Goal: Information Seeking & Learning: Learn about a topic

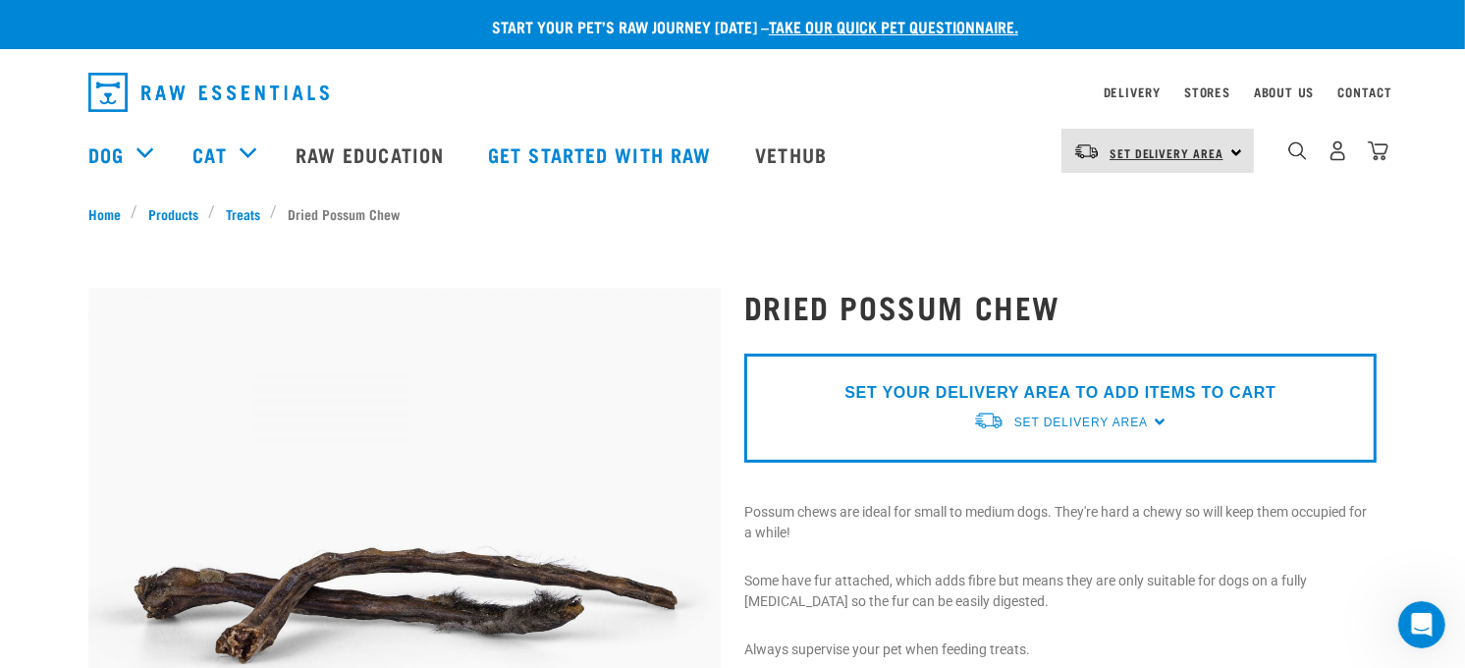
click at [1145, 151] on span "Set Delivery Area" at bounding box center [1167, 152] width 114 height 7
click at [1136, 88] on link "Delivery" at bounding box center [1132, 91] width 57 height 7
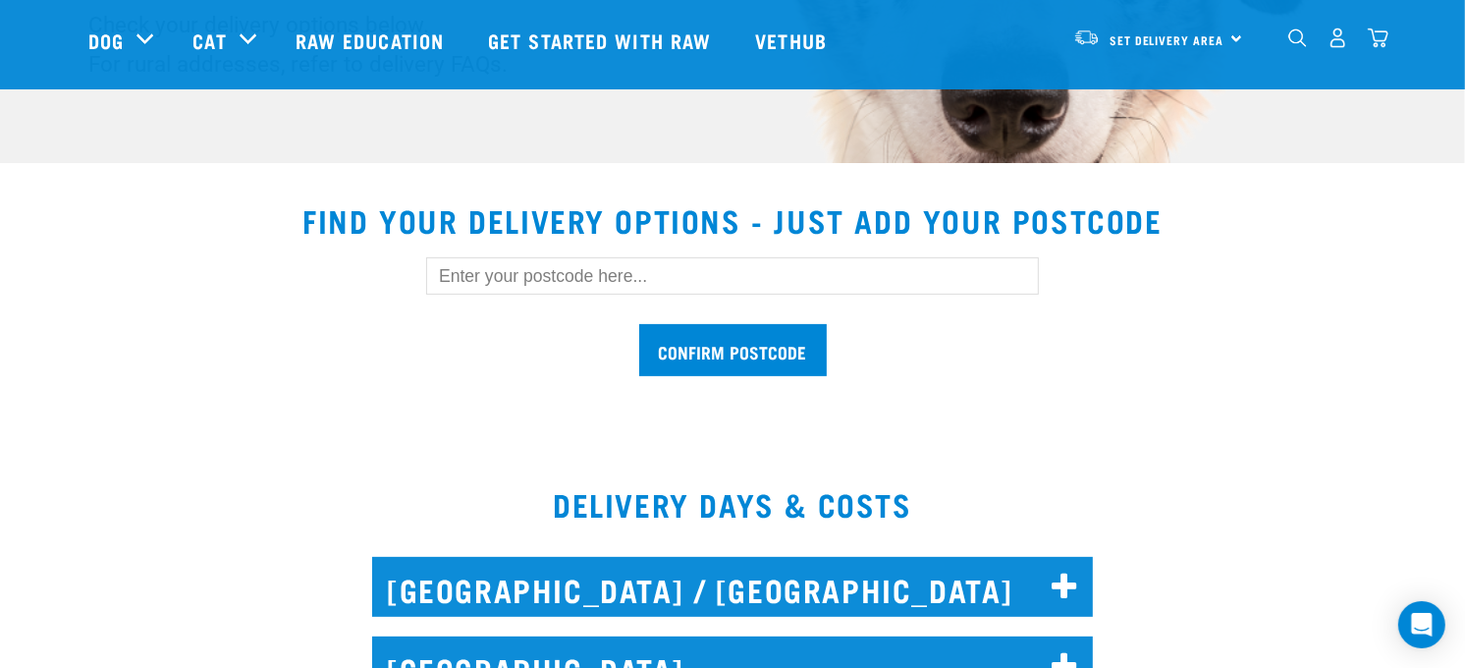
scroll to position [581, 0]
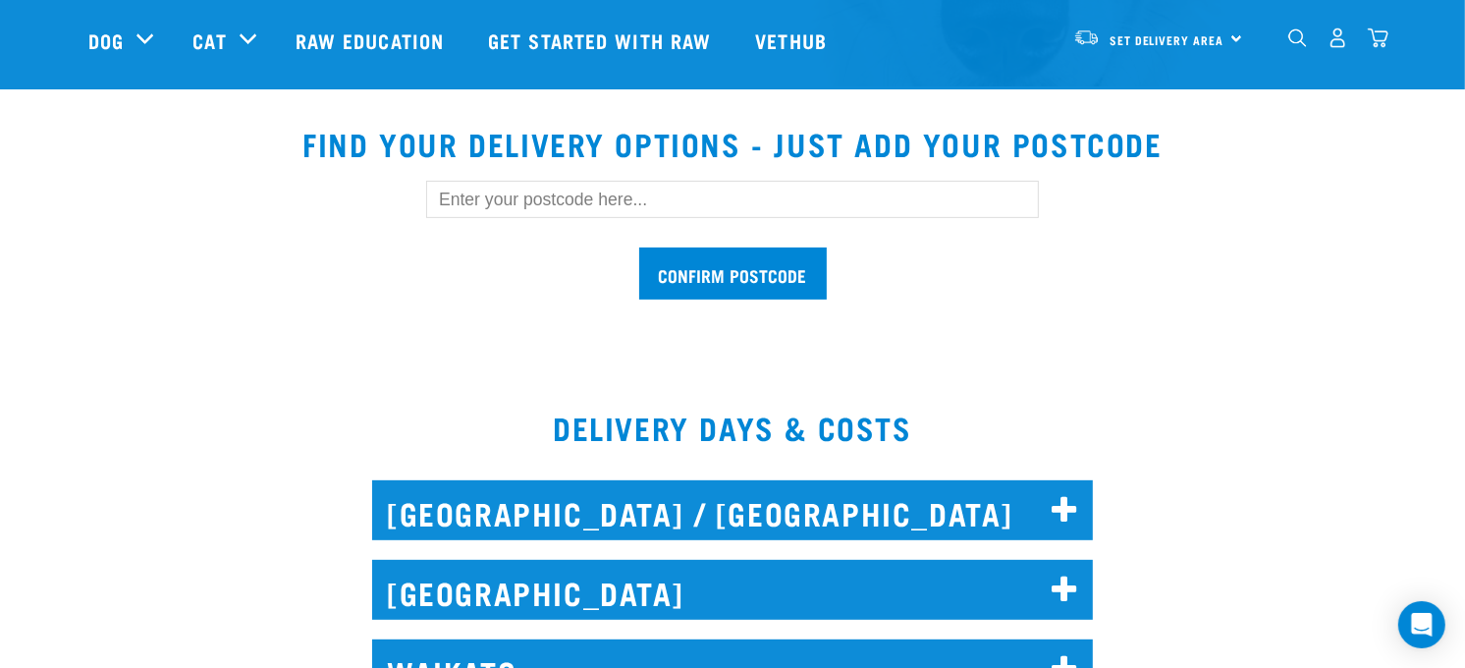
click at [524, 193] on input "text" at bounding box center [732, 199] width 613 height 37
type input "3393"
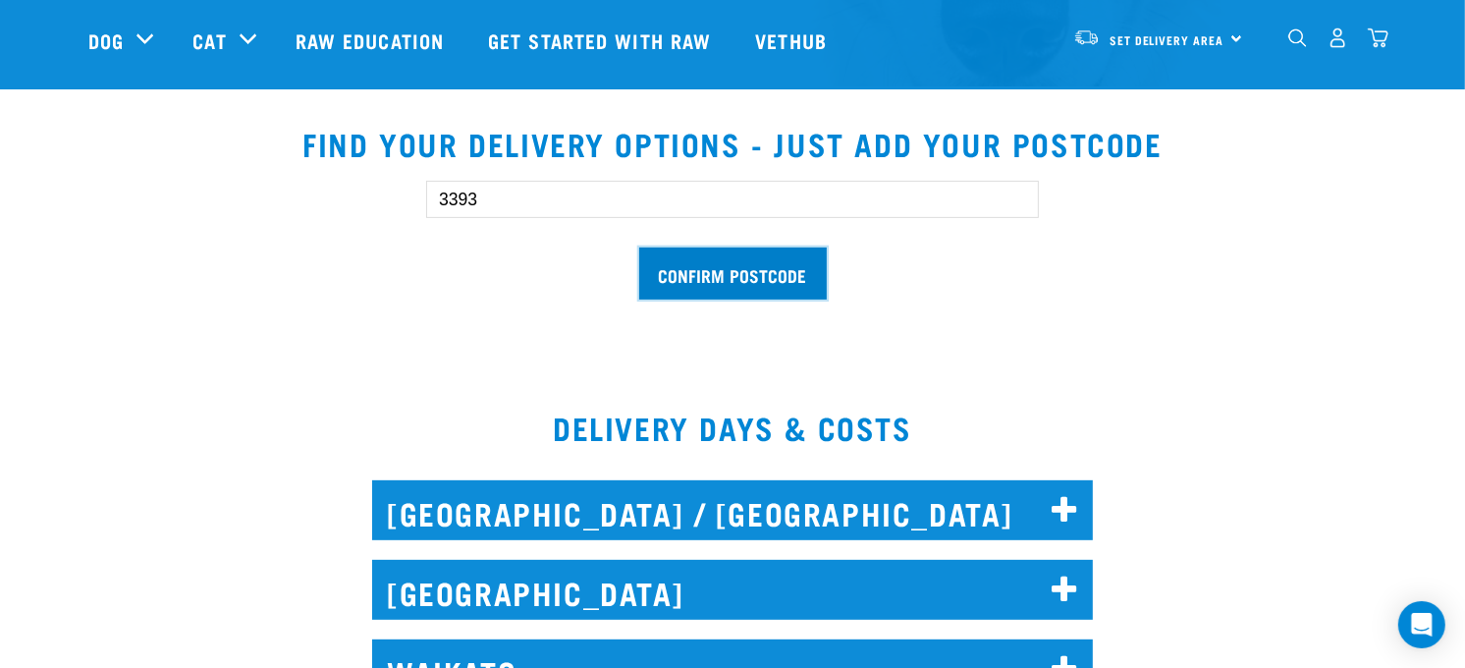
click at [731, 277] on input "Confirm postcode" at bounding box center [733, 273] width 188 height 52
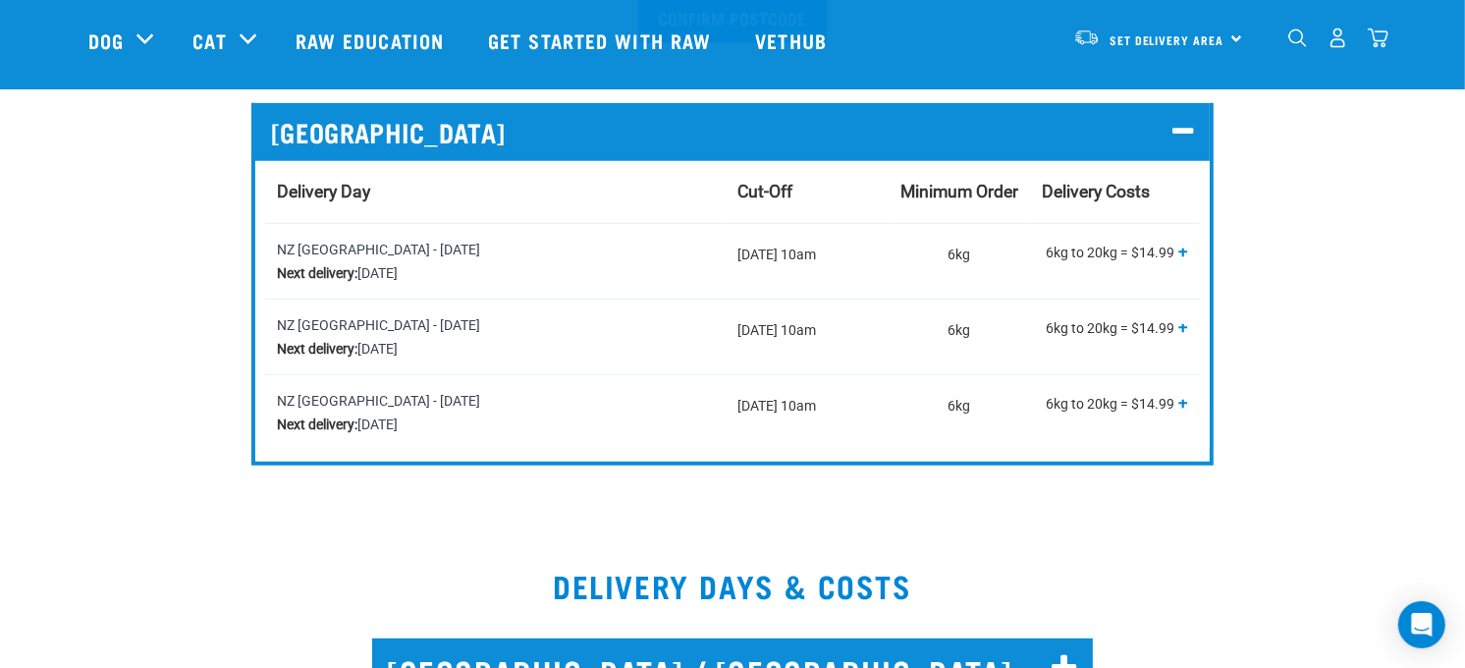
scroll to position [872, 0]
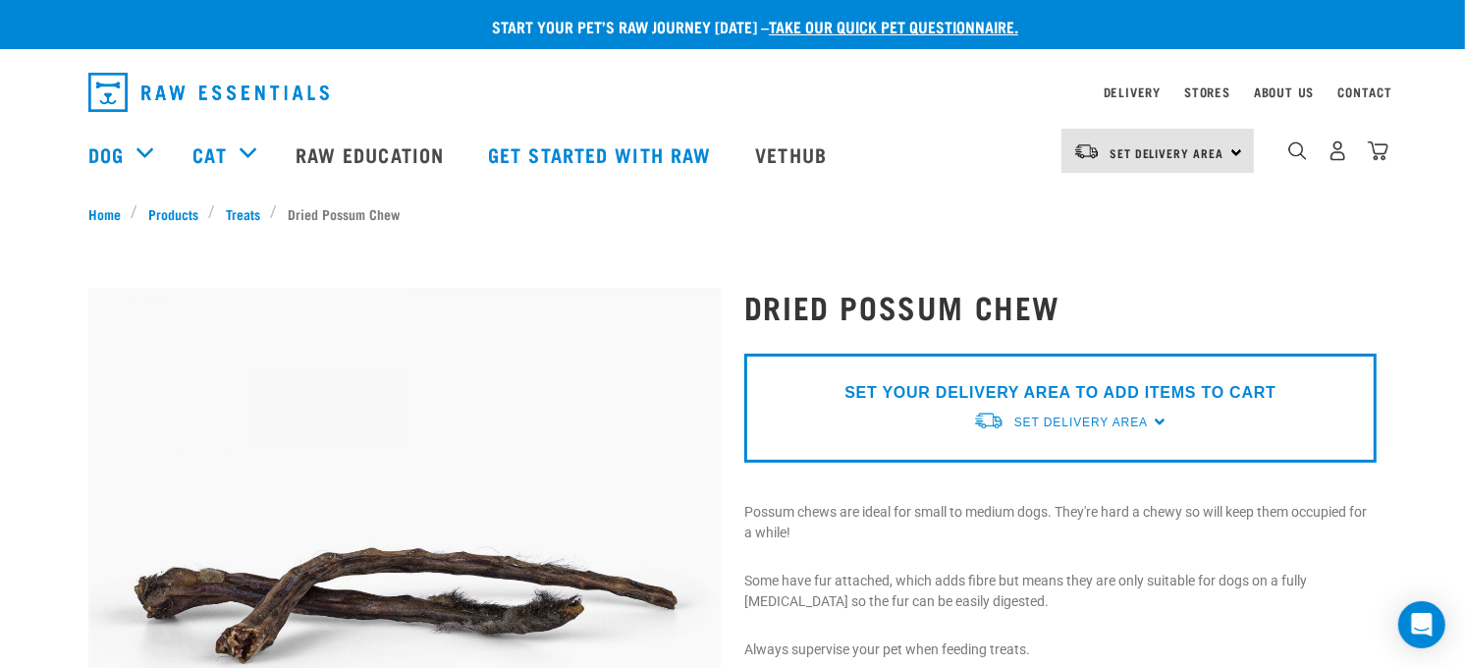
click at [389, 82] on div "dropdown navigation" at bounding box center [557, 92] width 939 height 55
click at [1070, 419] on span "Set Delivery Area" at bounding box center [1081, 422] width 134 height 14
click at [1062, 460] on link "[GEOGRAPHIC_DATA]" at bounding box center [1070, 468] width 195 height 32
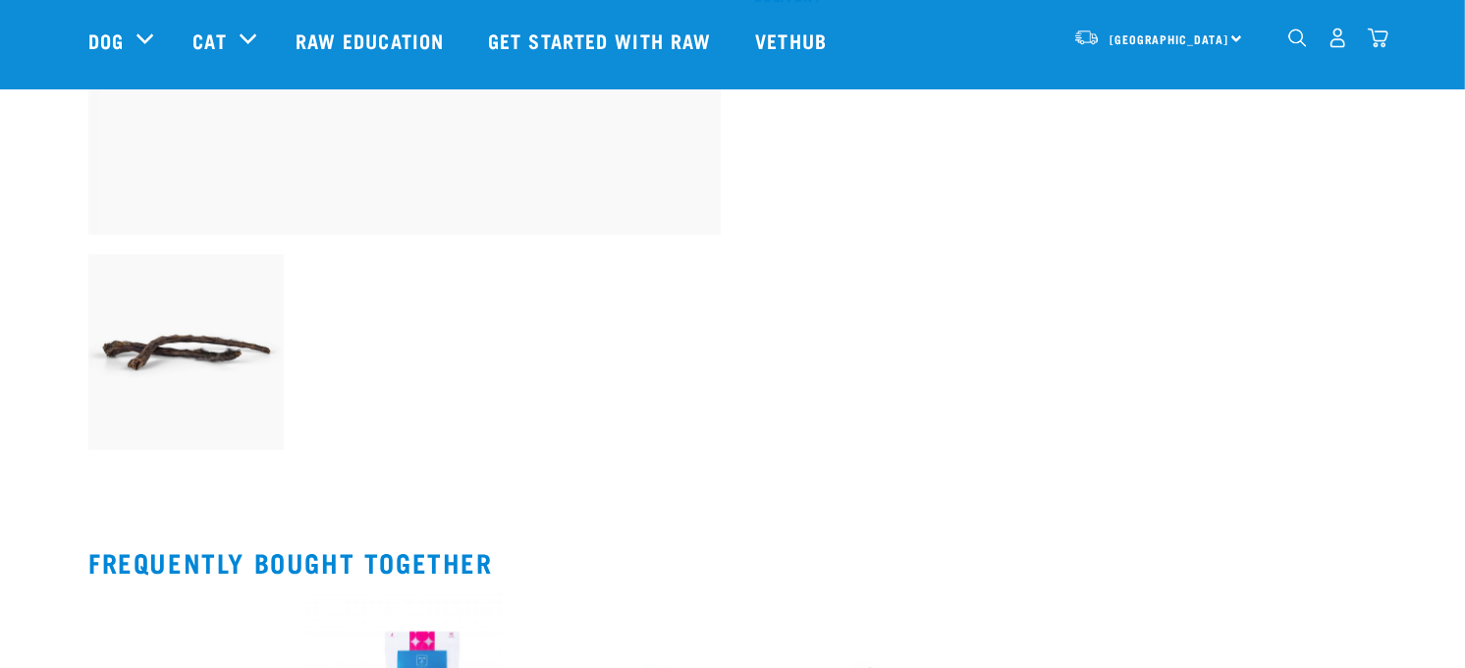
scroll to position [581, 0]
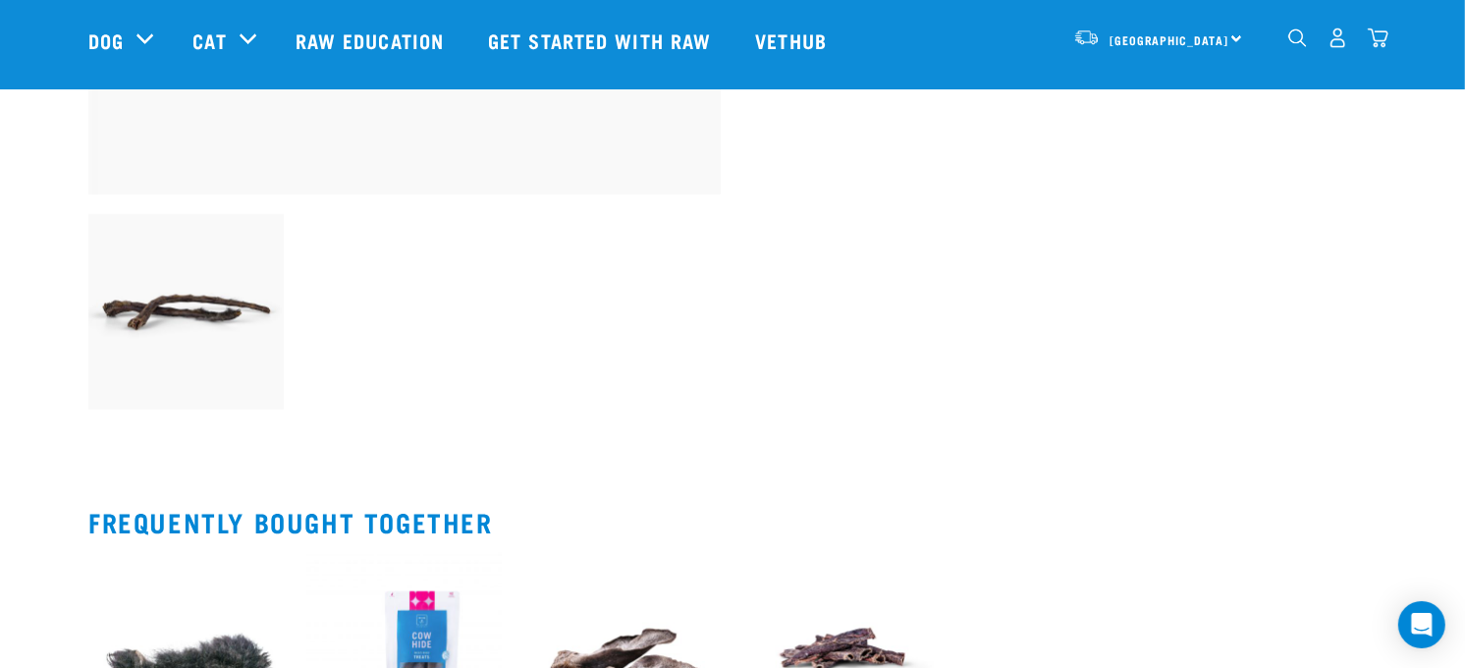
click at [217, 308] on img at bounding box center [185, 311] width 195 height 195
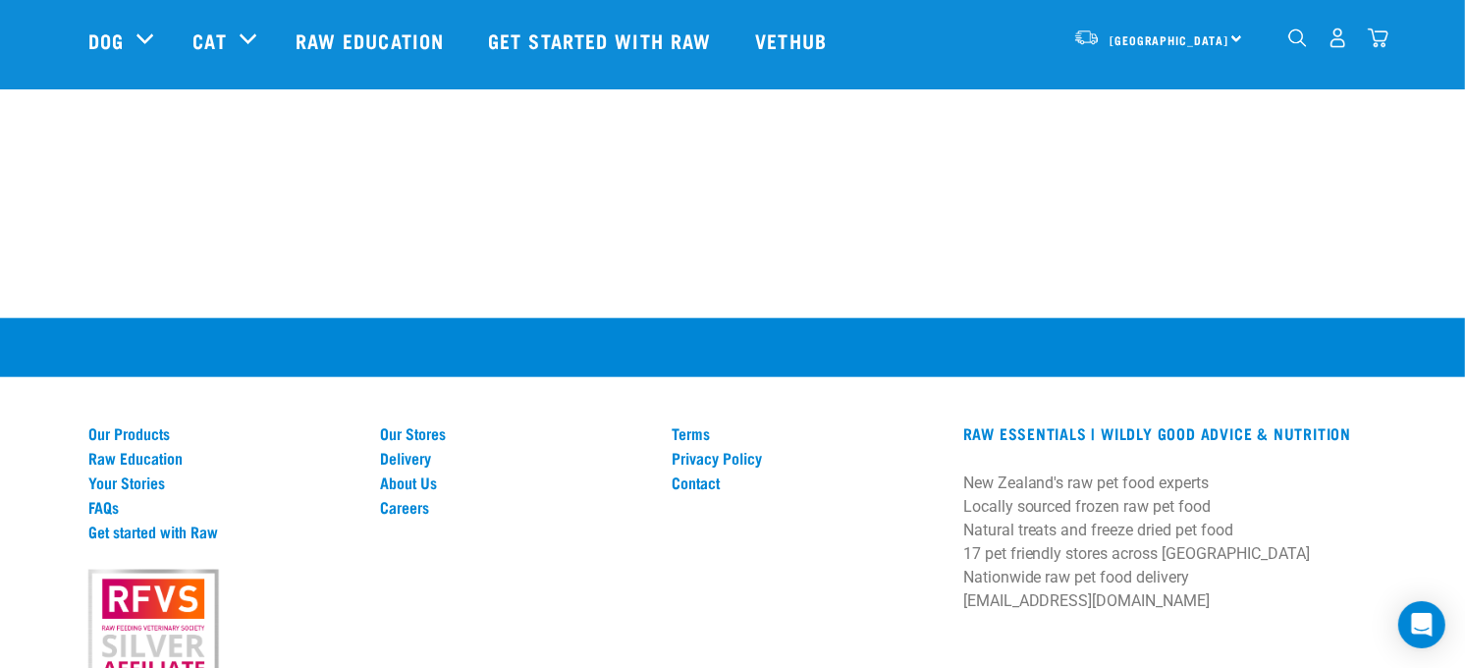
scroll to position [1745, 0]
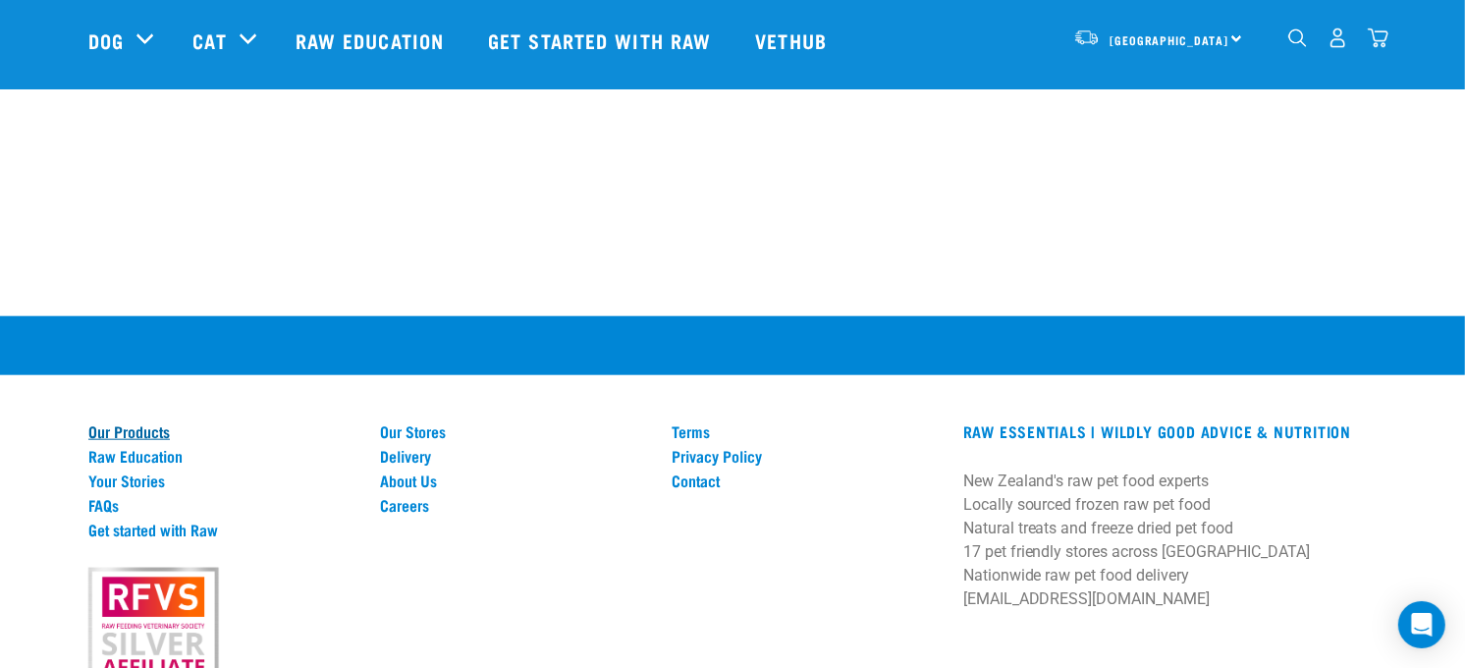
click at [142, 428] on link "Our Products" at bounding box center [222, 431] width 268 height 18
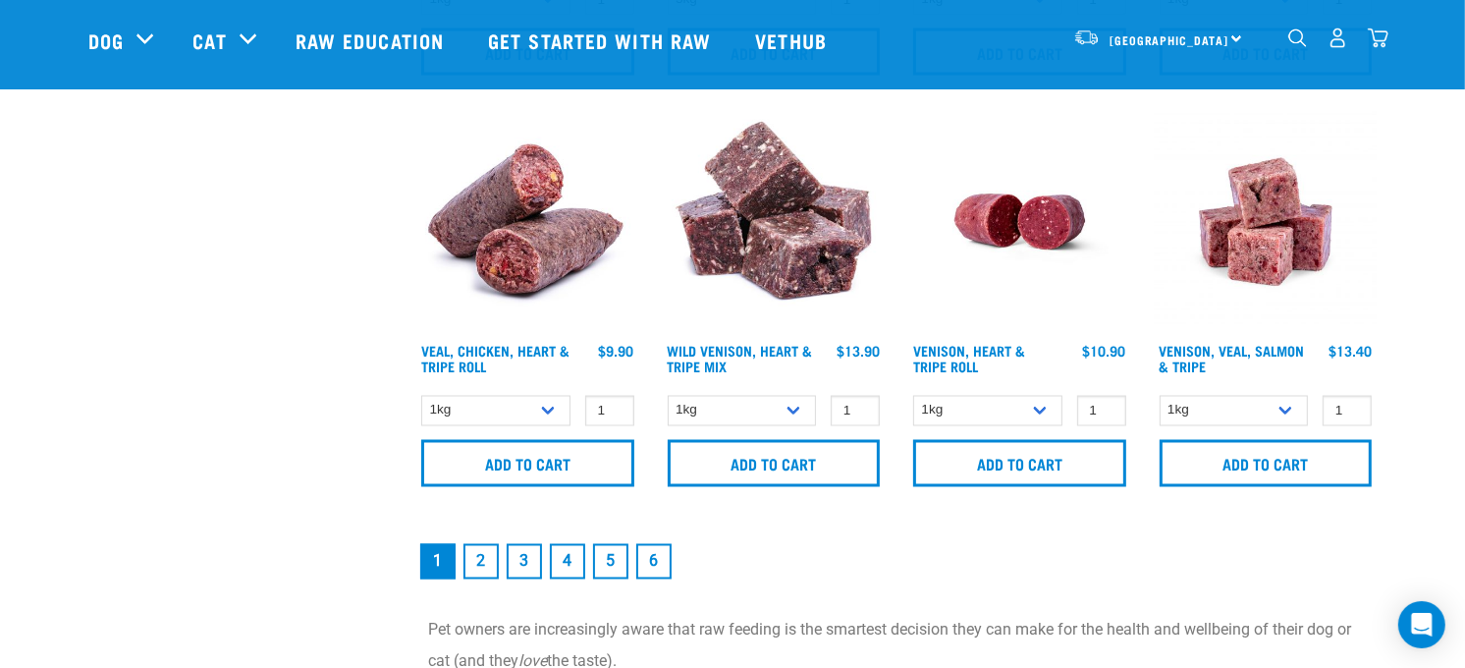
scroll to position [2909, 0]
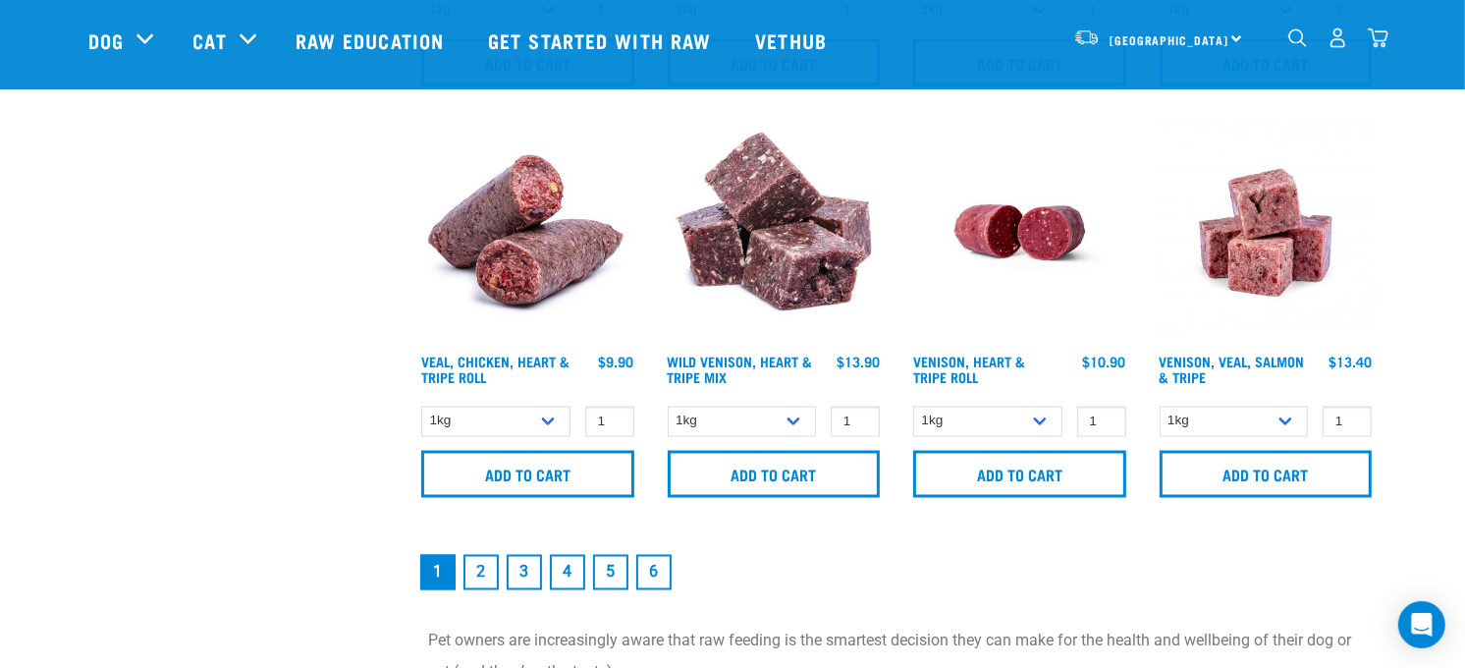
click at [482, 568] on link "2" at bounding box center [480, 572] width 35 height 35
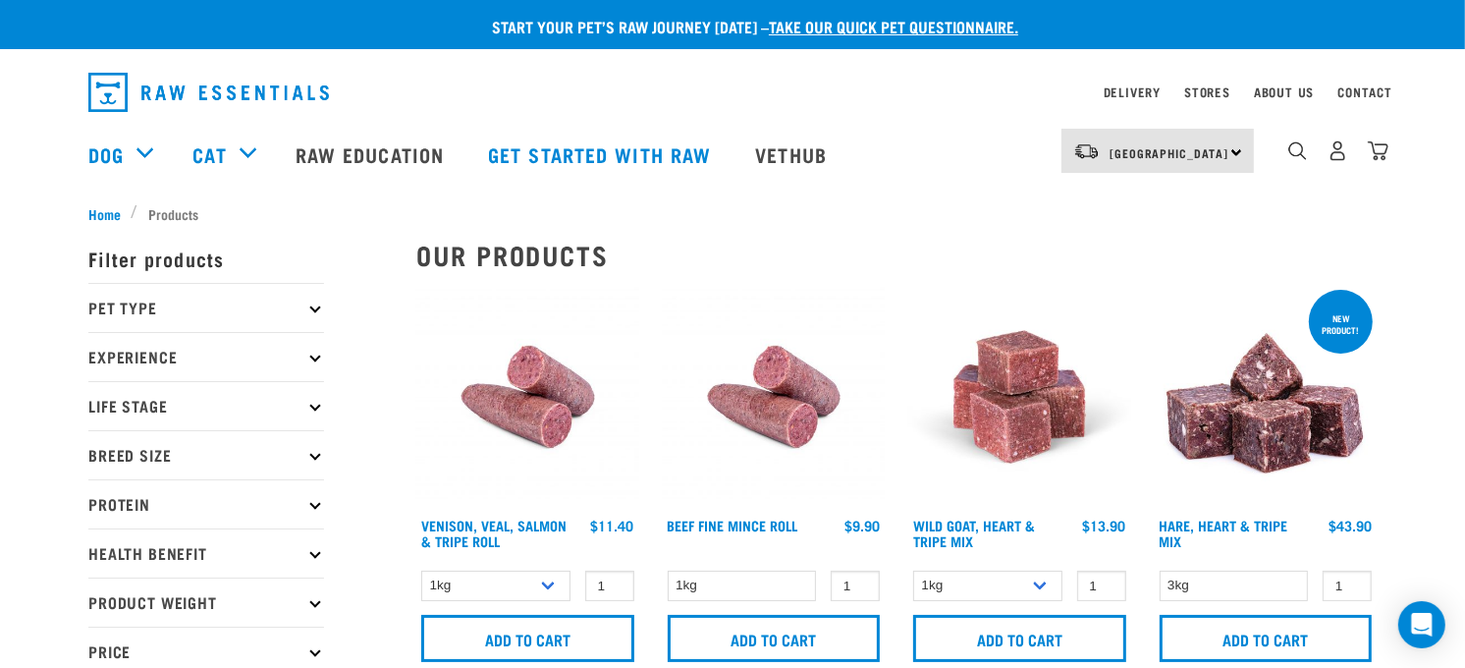
click at [307, 305] on p "Pet Type" at bounding box center [206, 307] width 236 height 49
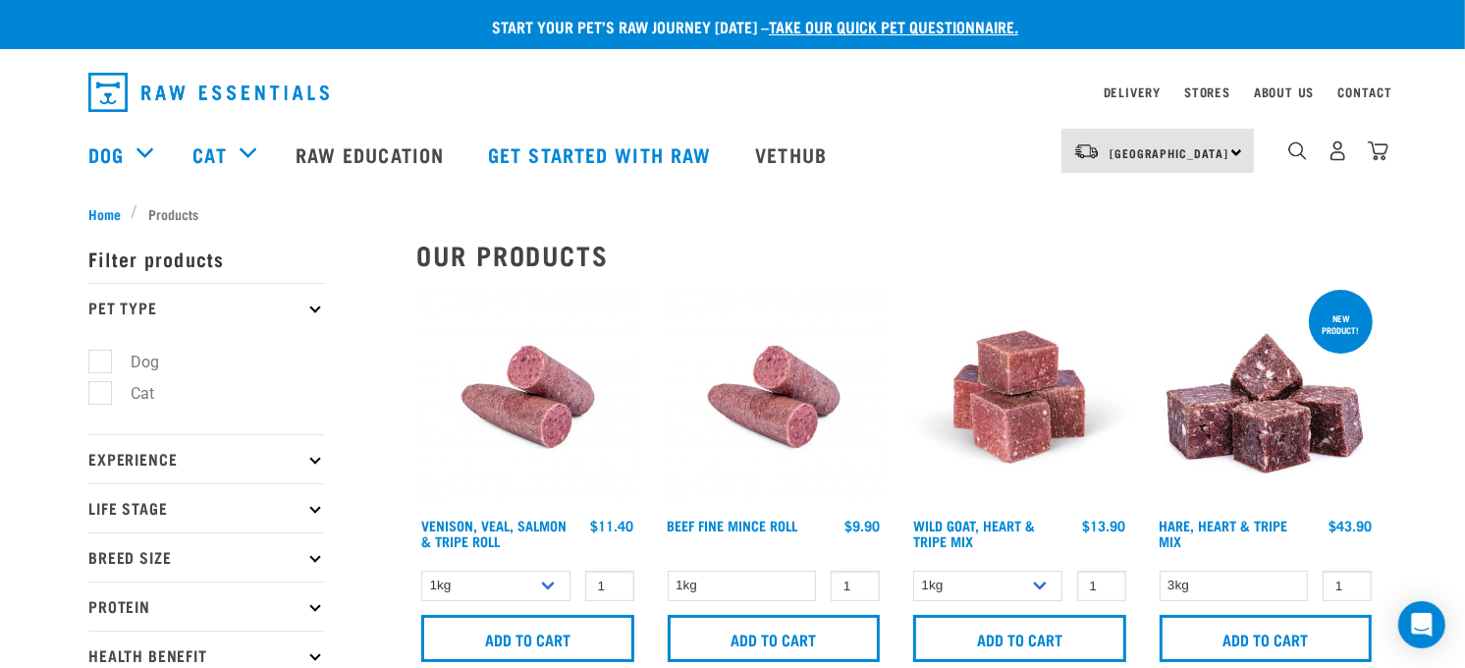
click at [103, 358] on label "Dog" at bounding box center [133, 362] width 68 height 25
click at [101, 358] on input "Dog" at bounding box center [94, 358] width 13 height 13
checkbox input "true"
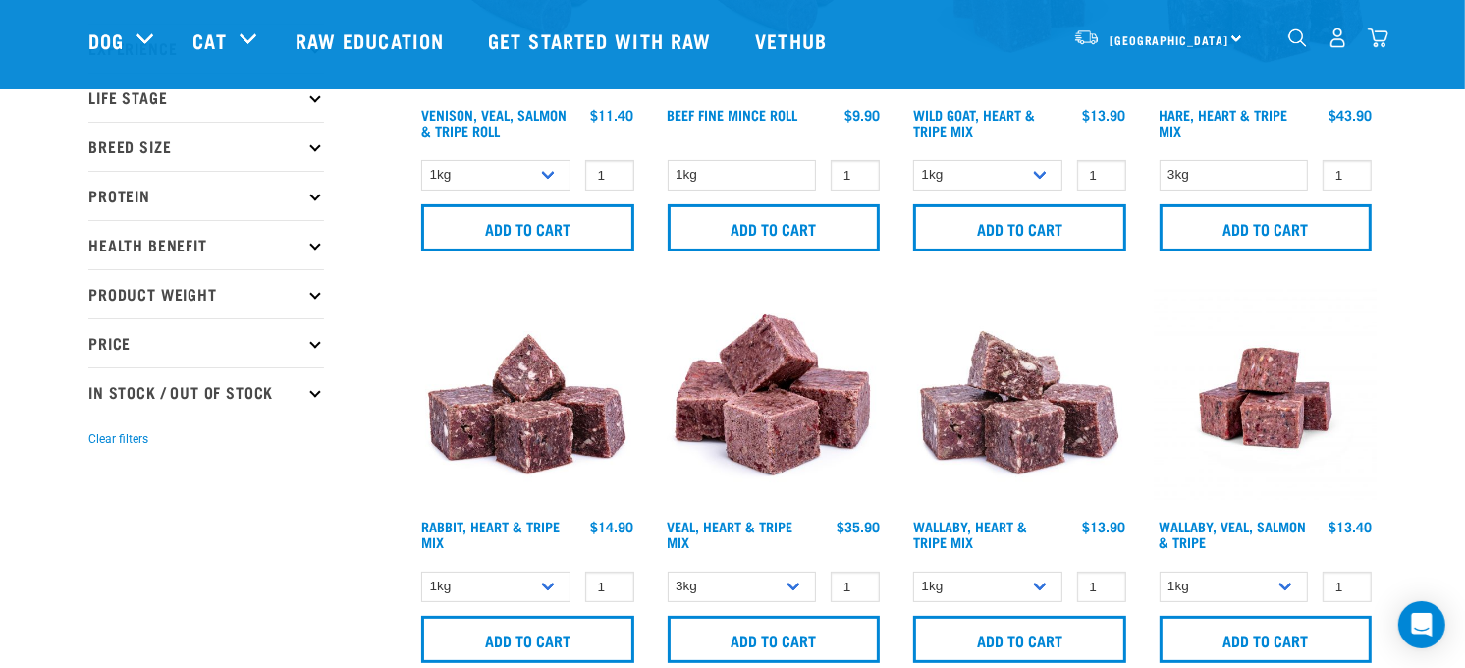
scroll to position [291, 0]
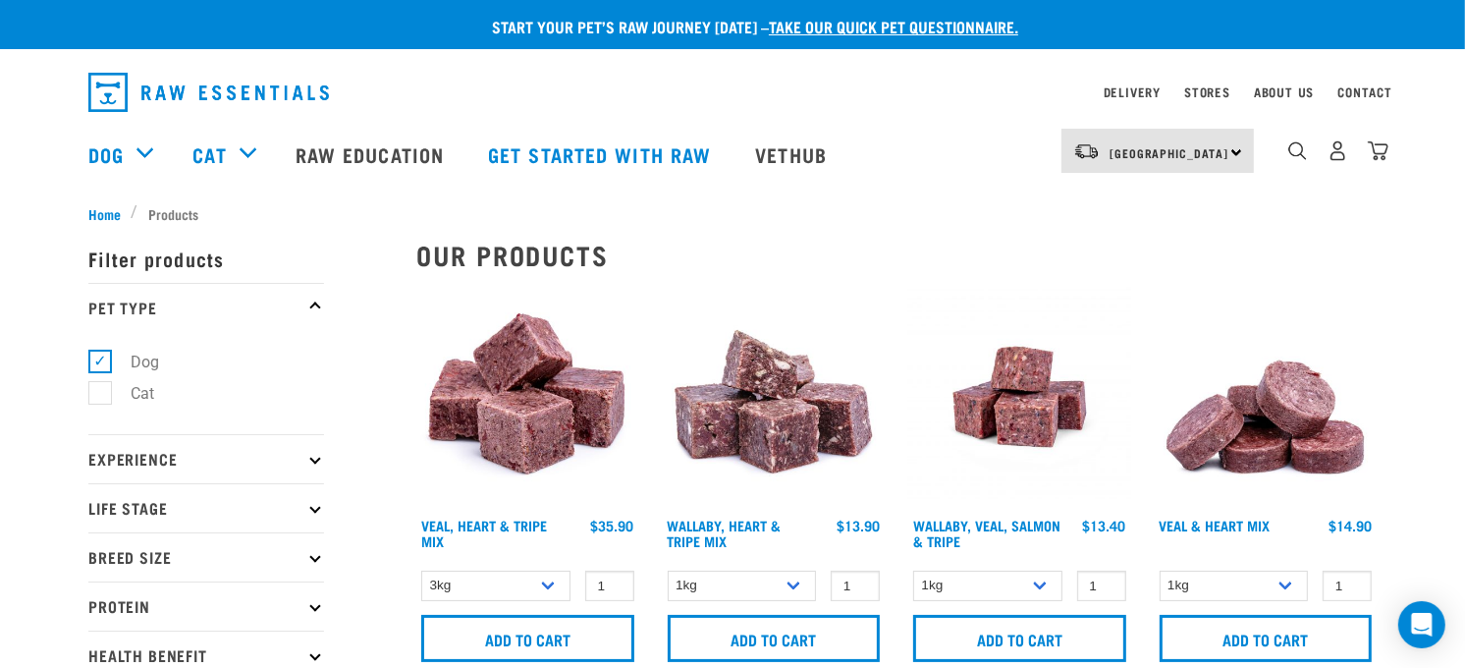
click at [311, 558] on icon at bounding box center [314, 556] width 11 height 11
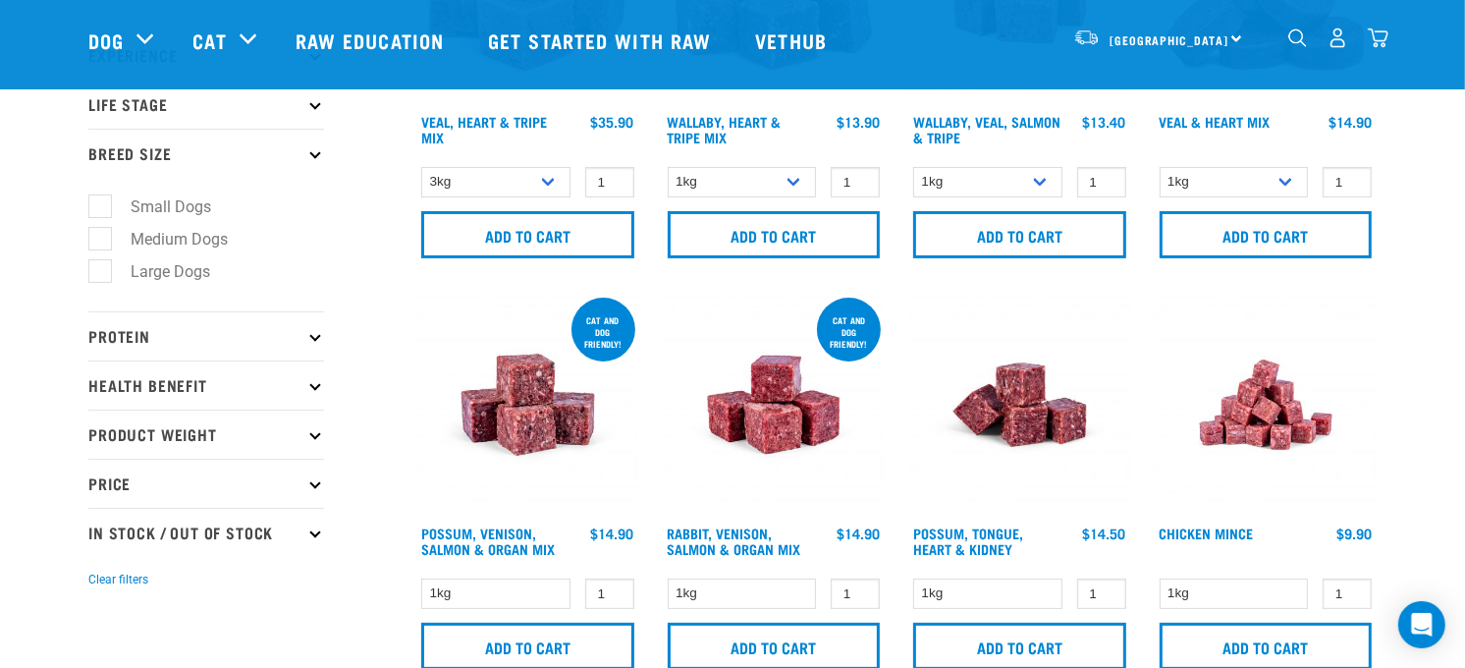
scroll to position [291, 0]
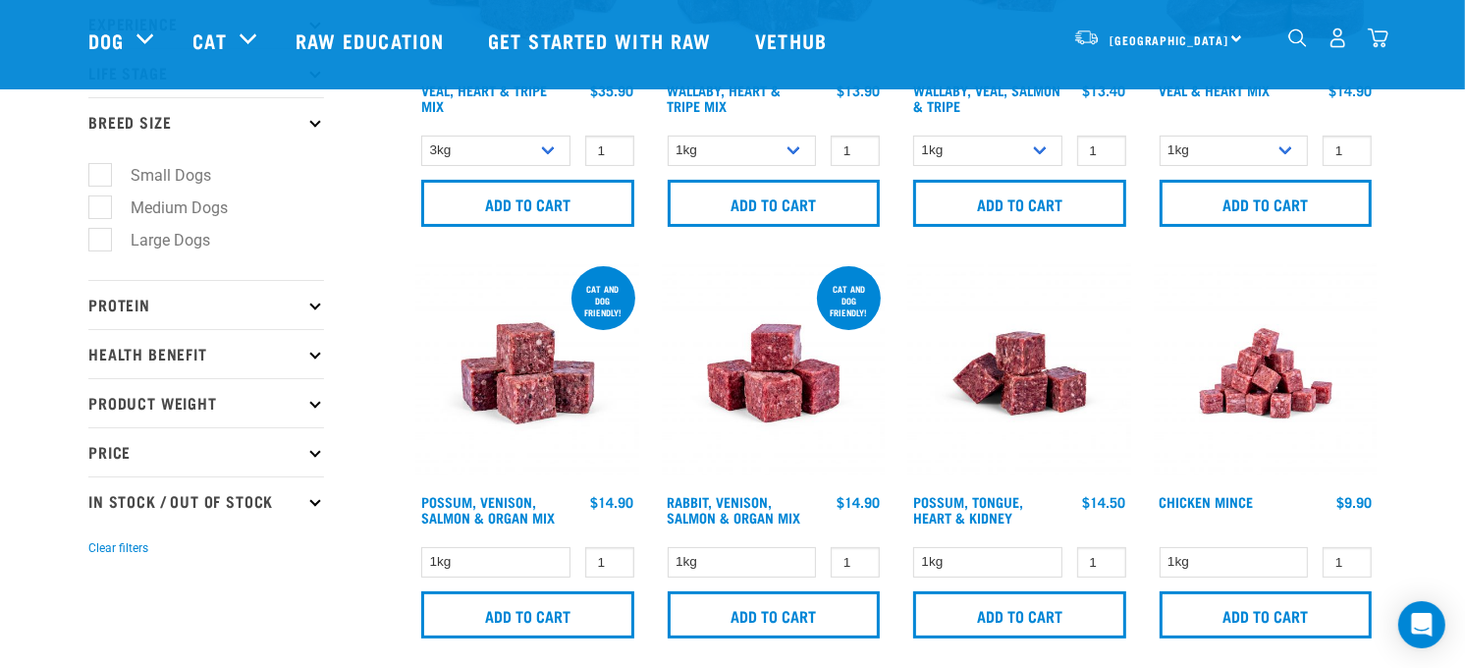
click at [102, 177] on label "Small Dogs" at bounding box center [159, 175] width 120 height 25
click at [101, 177] on input "Small Dogs" at bounding box center [94, 172] width 13 height 13
checkbox input "true"
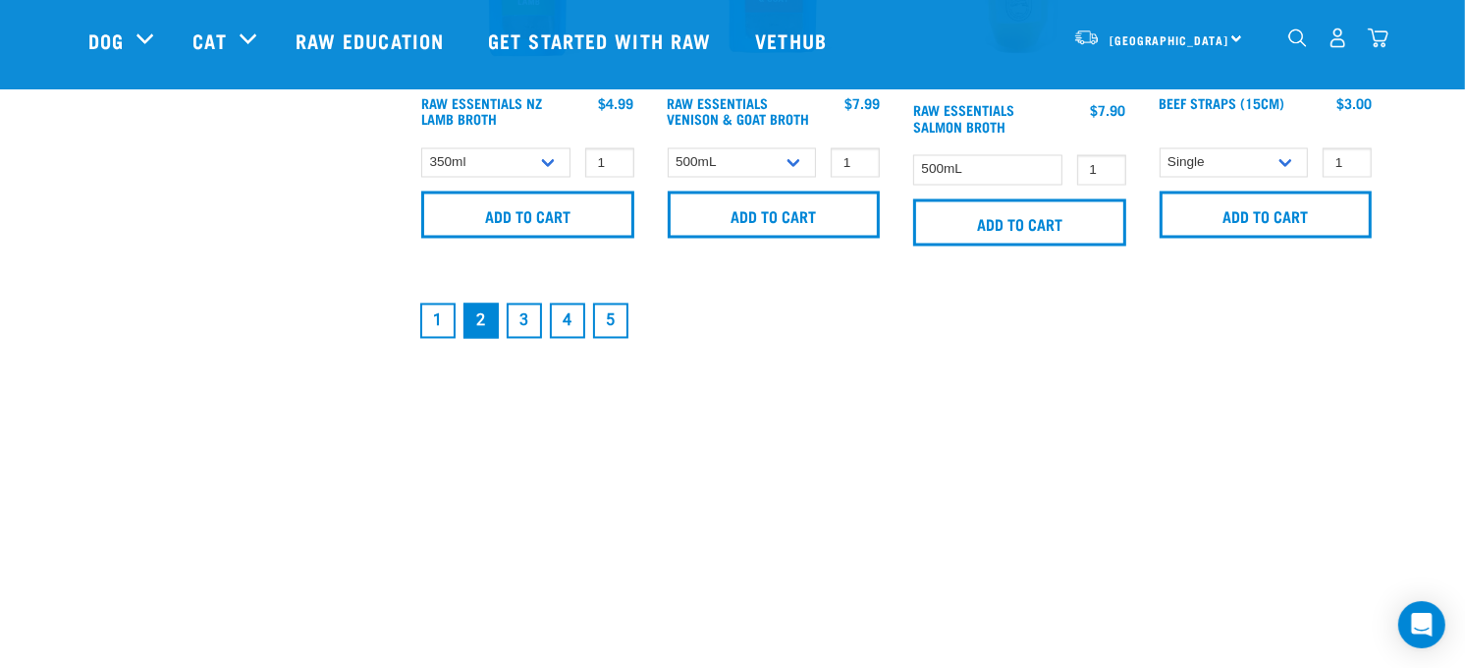
scroll to position [3199, 0]
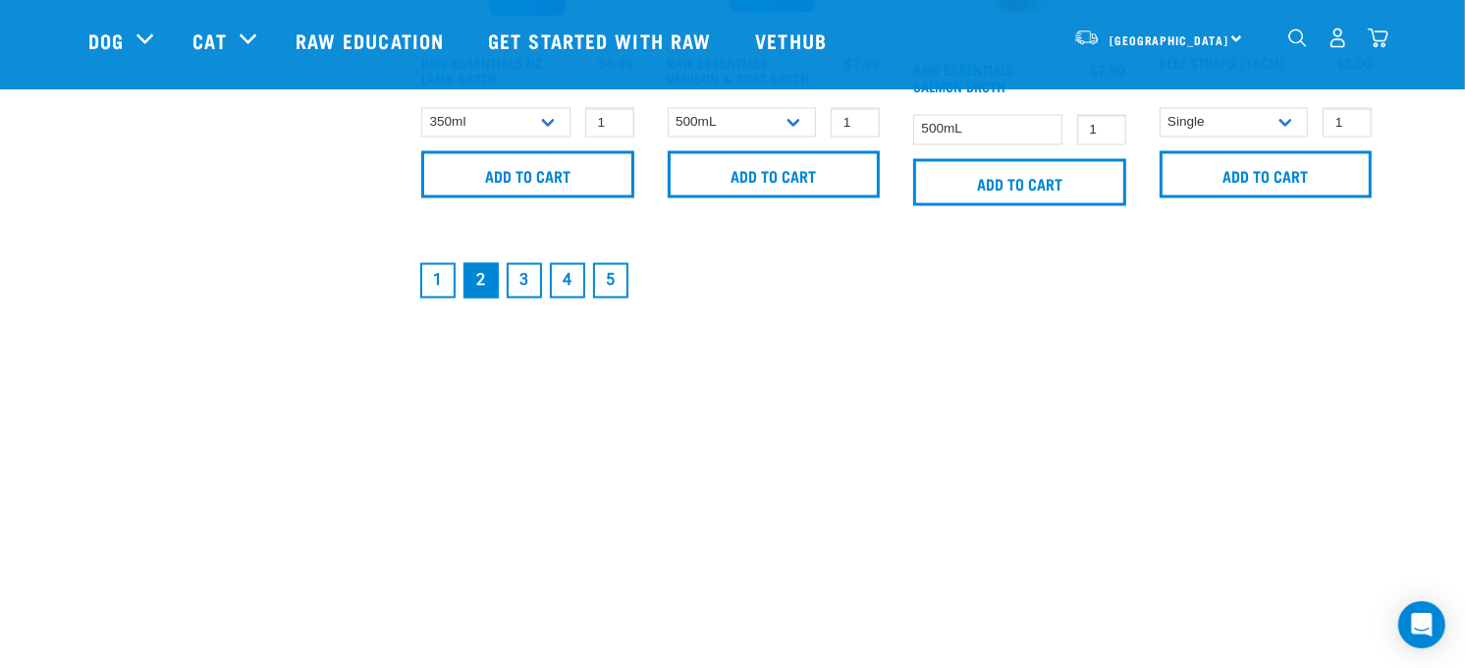
click at [530, 281] on link "3" at bounding box center [524, 280] width 35 height 35
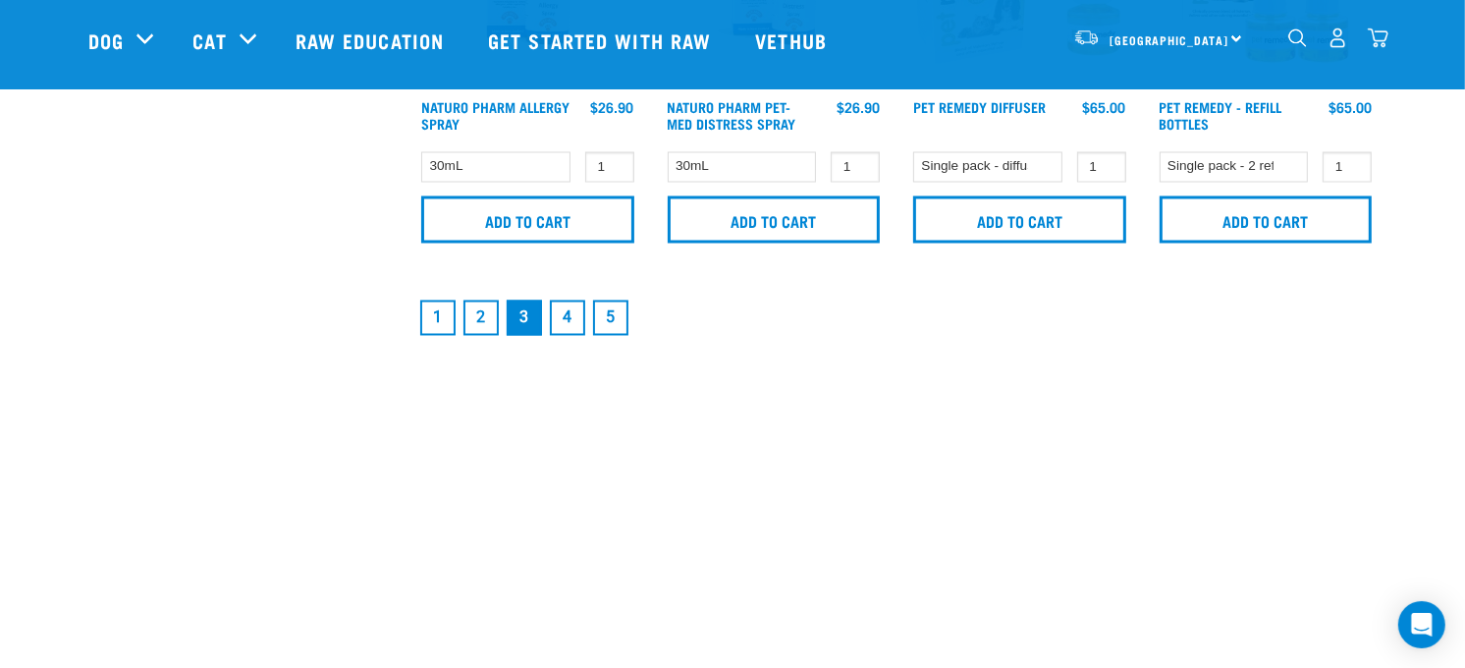
scroll to position [3199, 0]
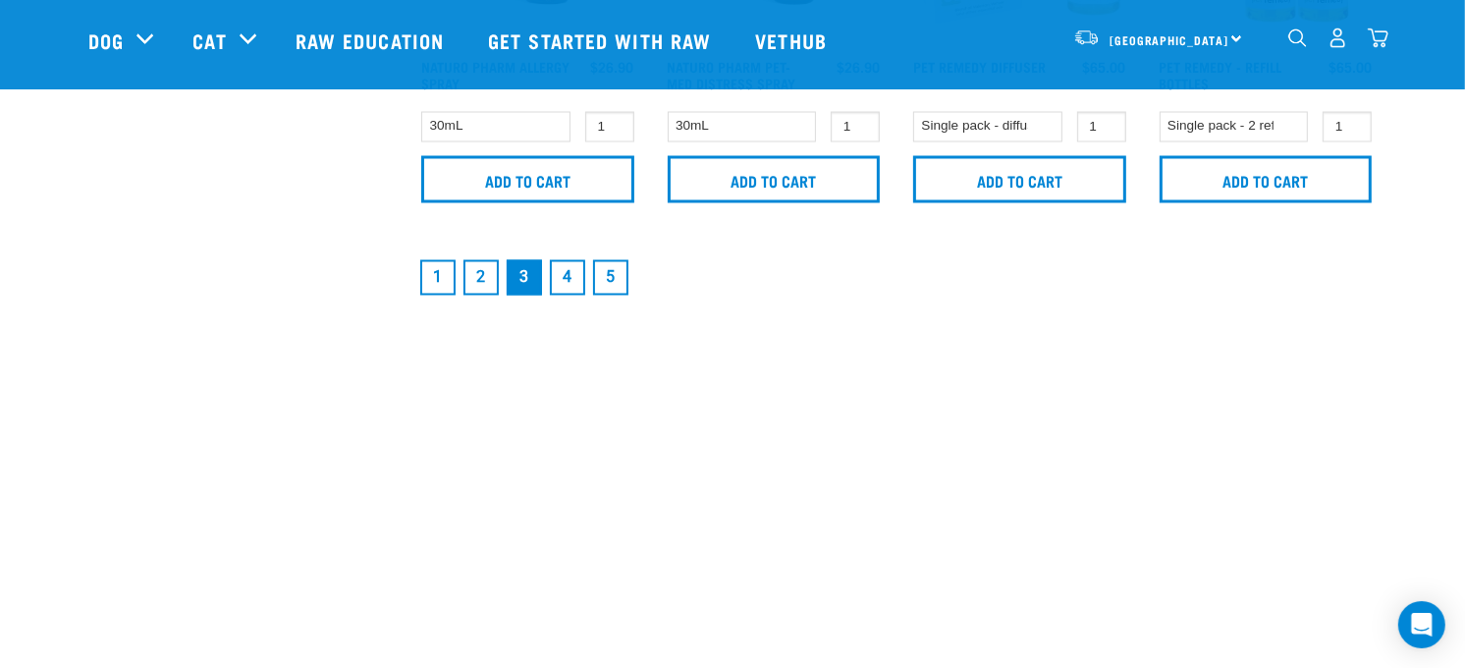
click at [567, 277] on link "4" at bounding box center [567, 277] width 35 height 35
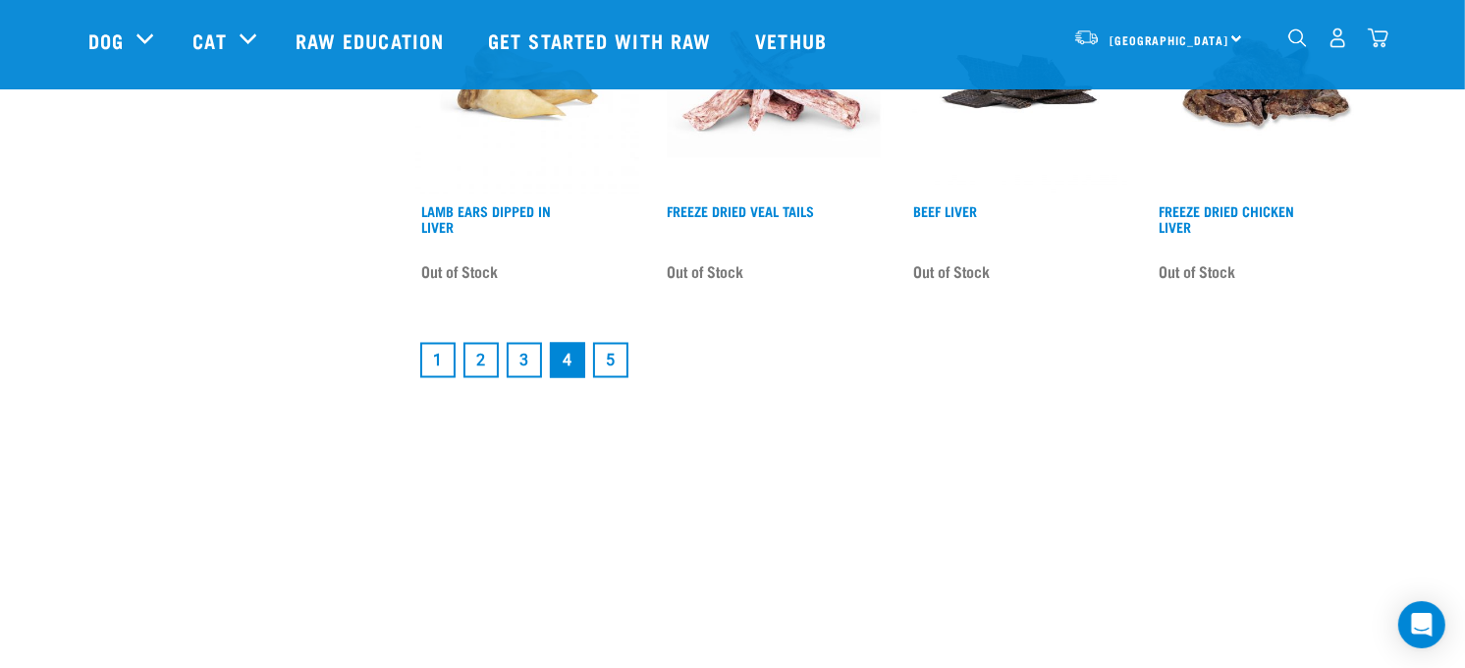
scroll to position [2909, 0]
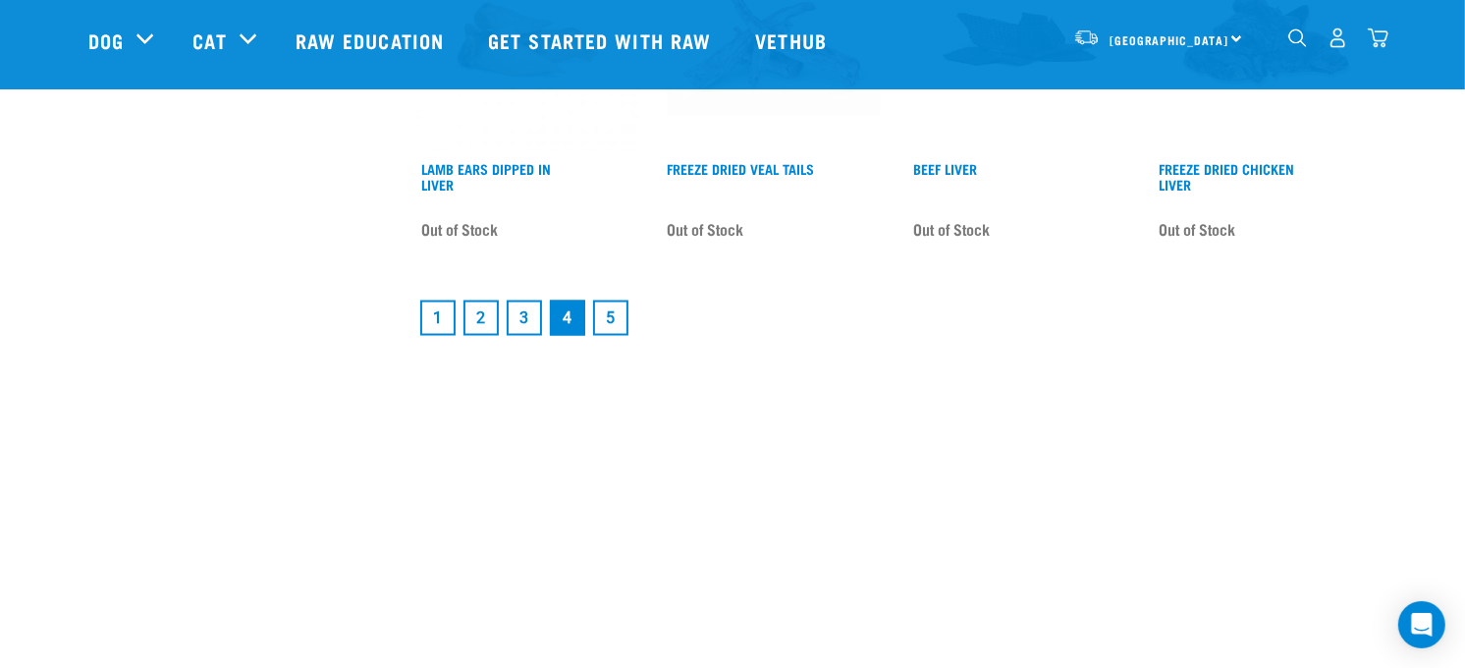
click at [610, 315] on link "5" at bounding box center [610, 317] width 35 height 35
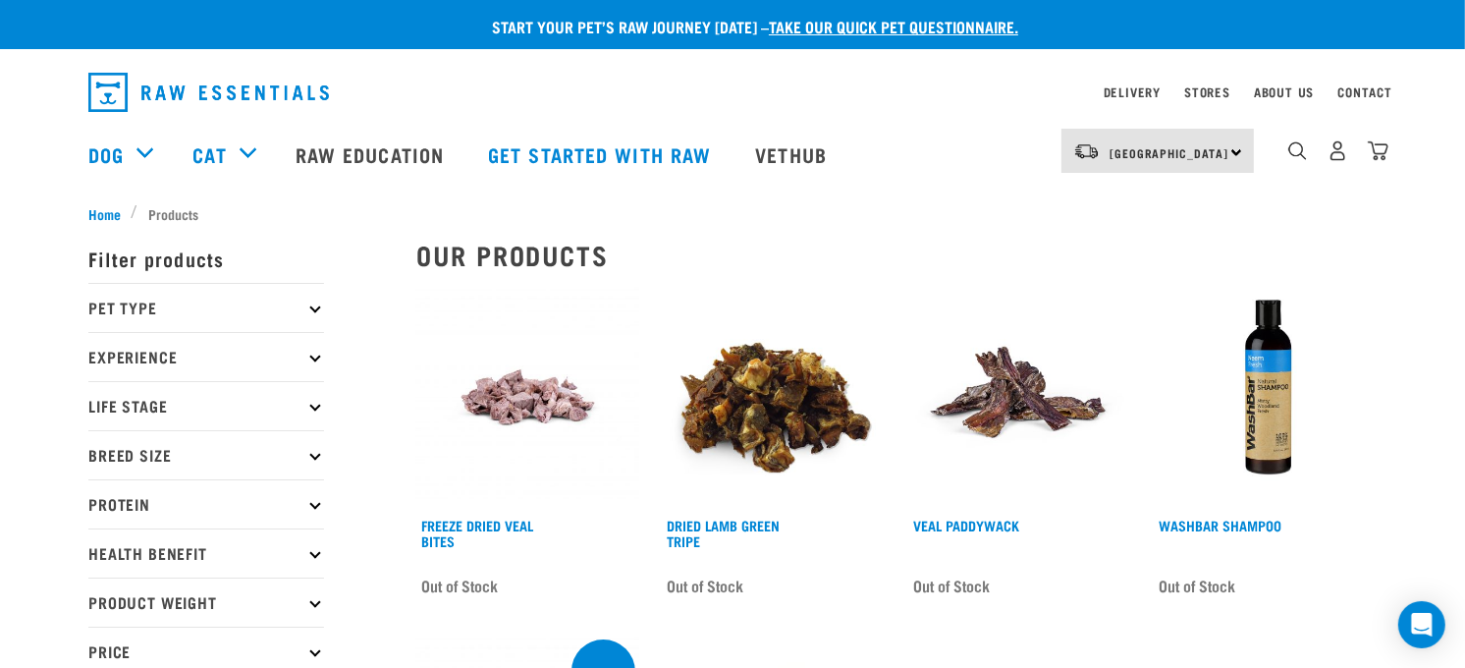
scroll to position [291, 0]
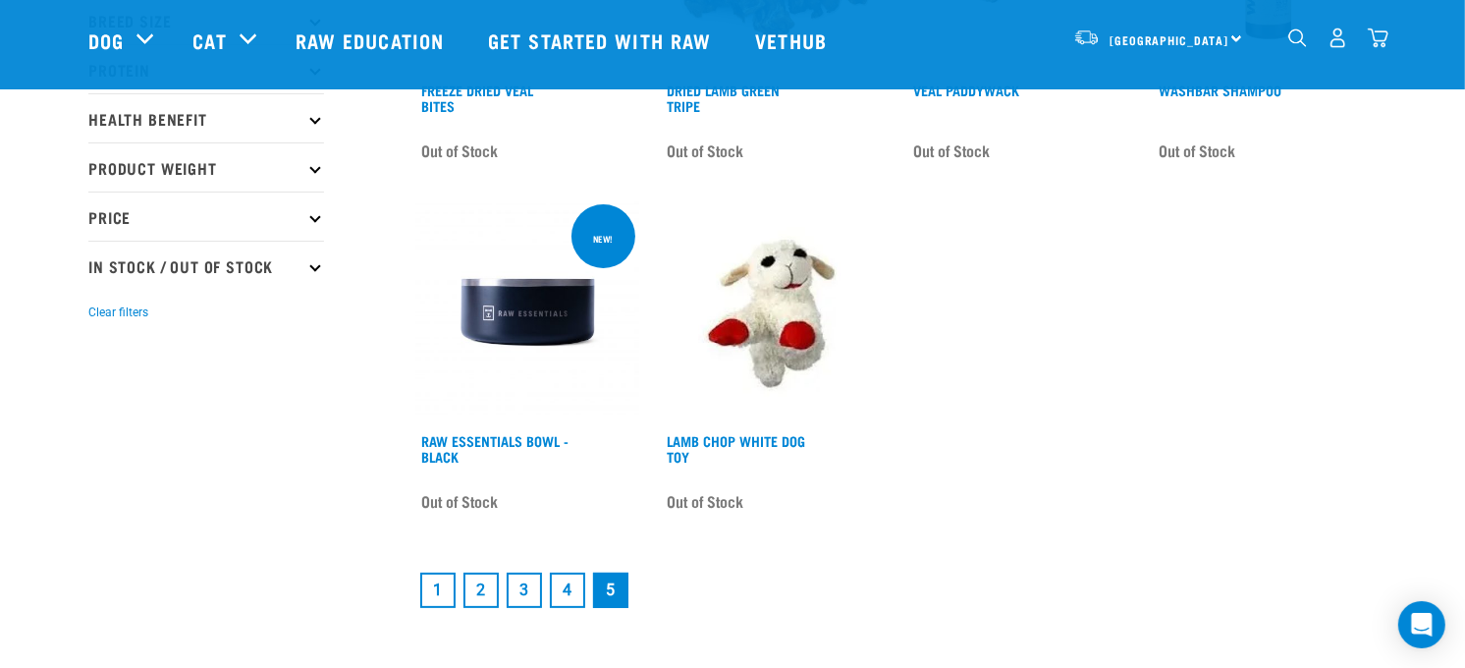
click at [128, 265] on p "In Stock / Out Of Stock" at bounding box center [206, 265] width 236 height 49
click at [99, 321] on label "In Stock" at bounding box center [146, 319] width 95 height 25
click at [98, 321] on input "In Stock" at bounding box center [94, 315] width 13 height 13
checkbox input "true"
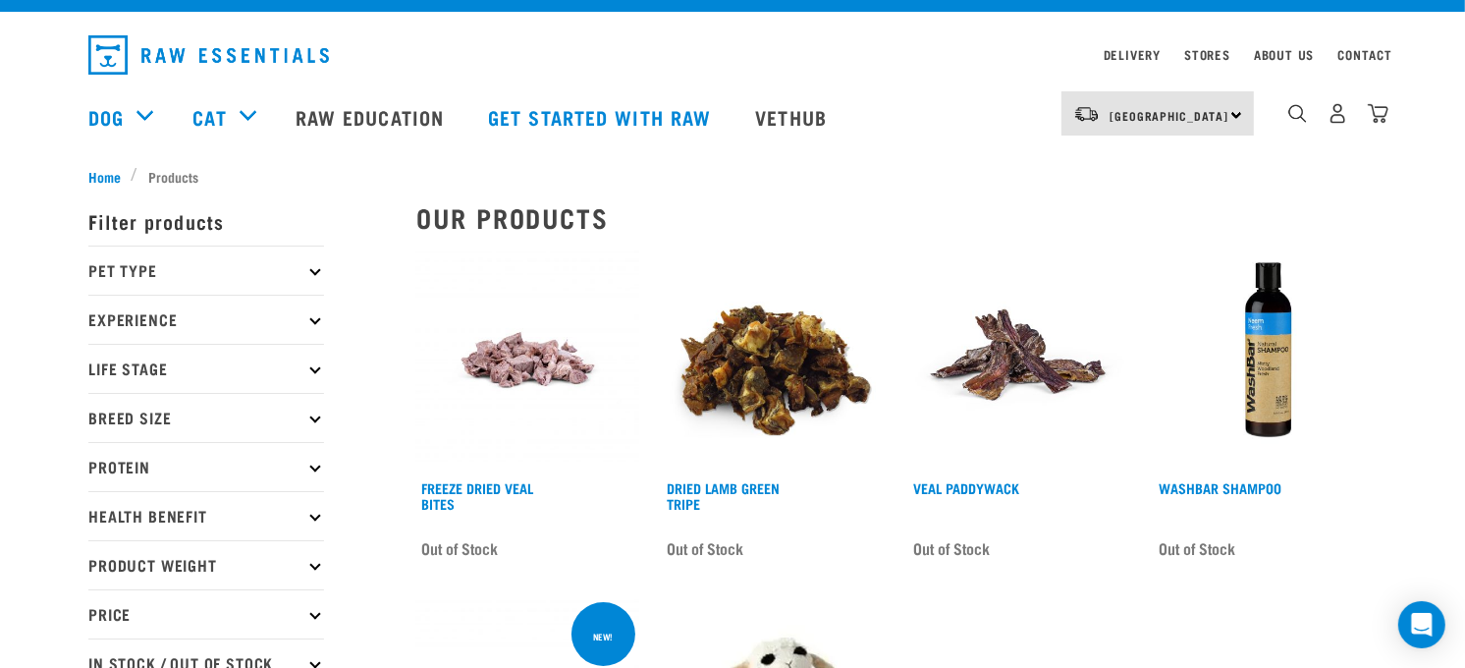
scroll to position [0, 0]
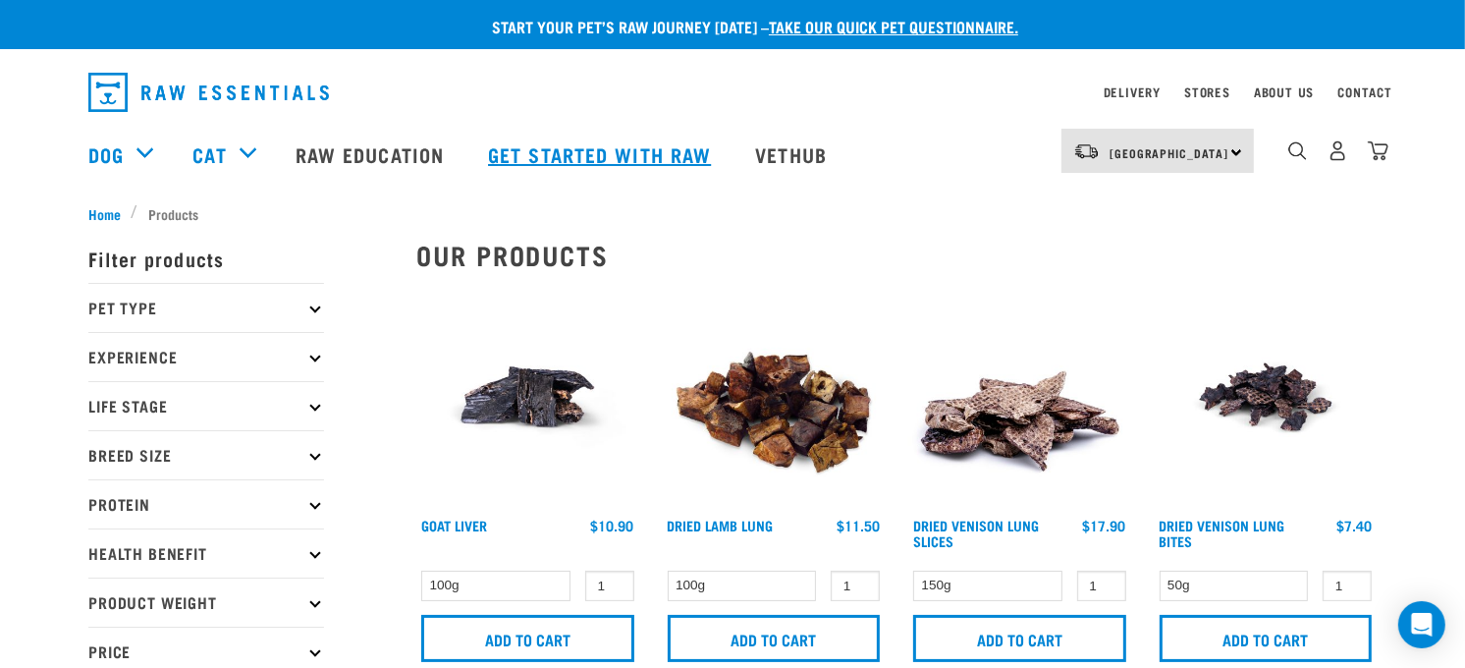
click at [564, 153] on link "Get started with Raw" at bounding box center [601, 154] width 267 height 79
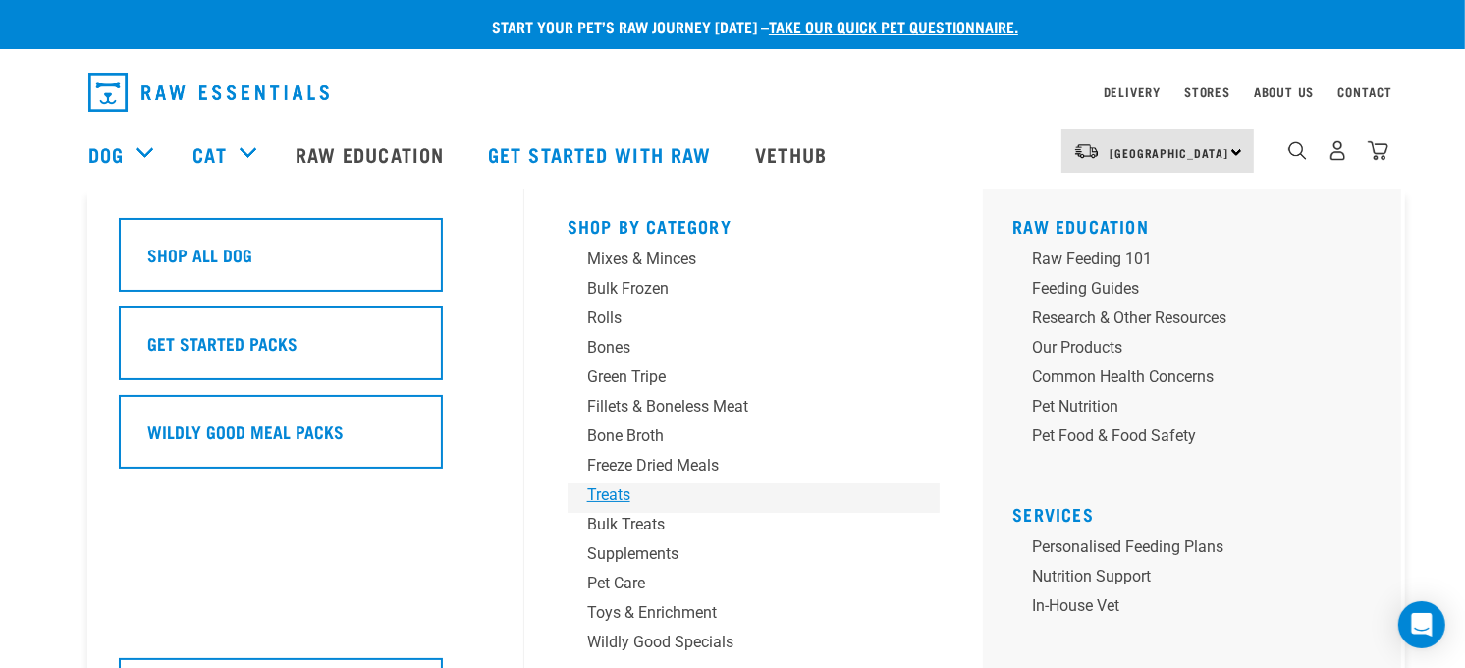
click at [617, 495] on div "Treats" at bounding box center [740, 495] width 306 height 24
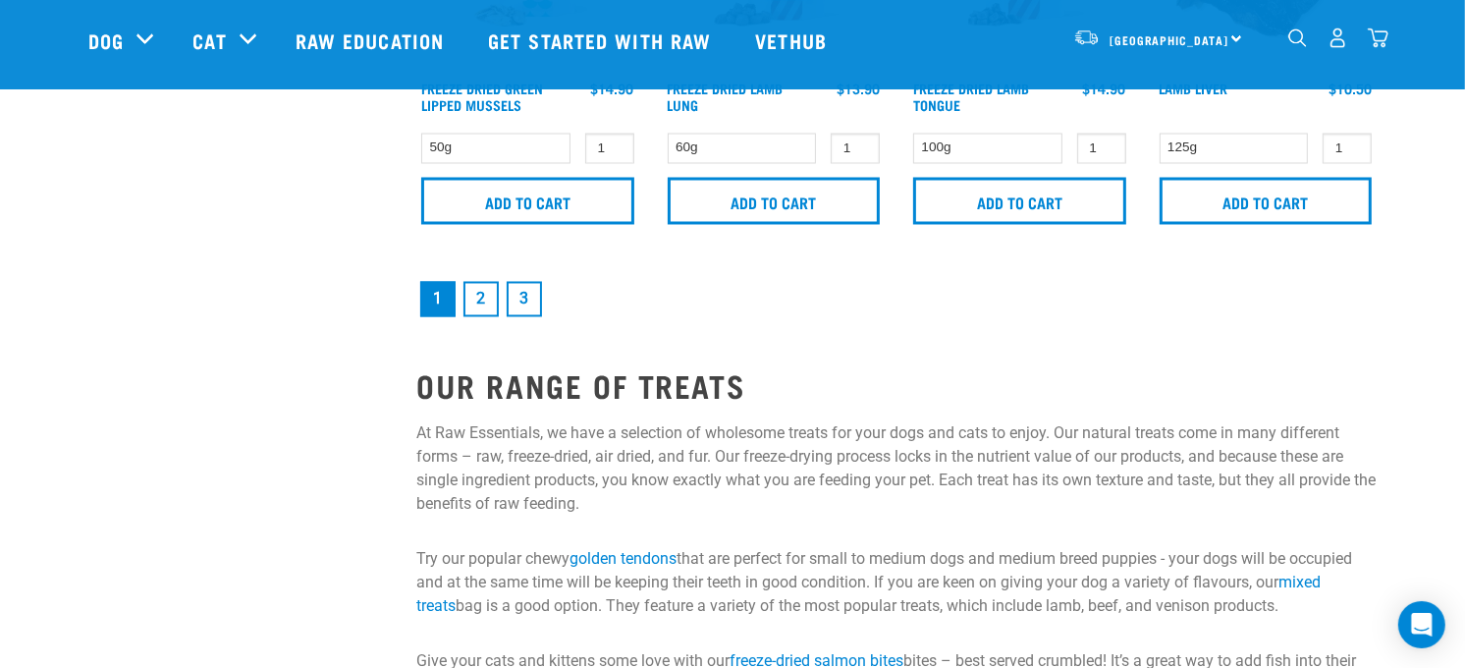
scroll to position [3199, 0]
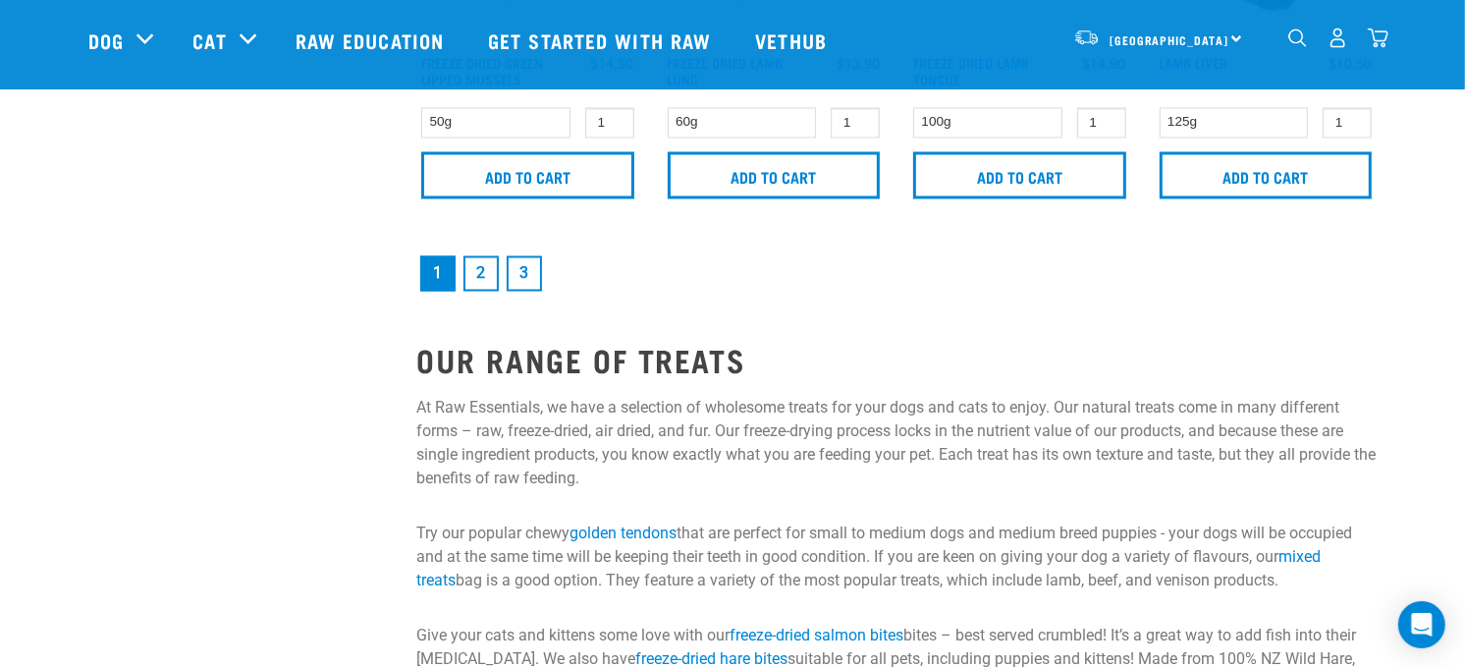
click at [478, 269] on link "2" at bounding box center [480, 273] width 35 height 35
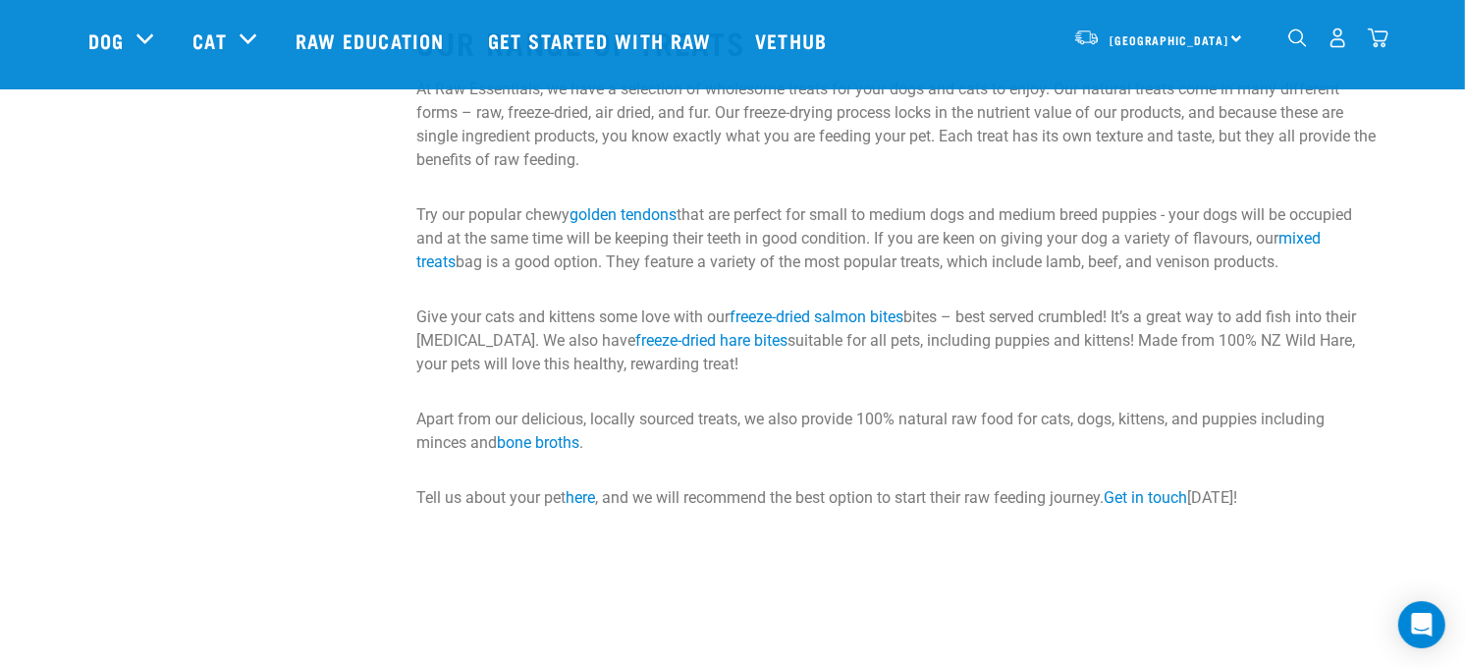
scroll to position [3491, 0]
